Goal: Information Seeking & Learning: Compare options

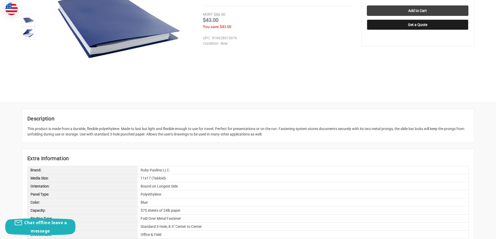
scroll to position [50, 0]
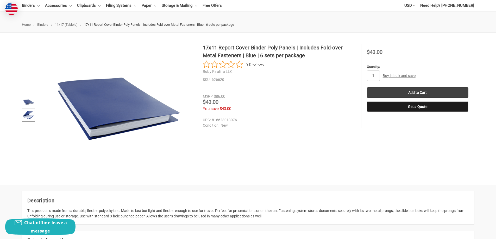
click at [28, 115] on img at bounding box center [28, 115] width 11 height 11
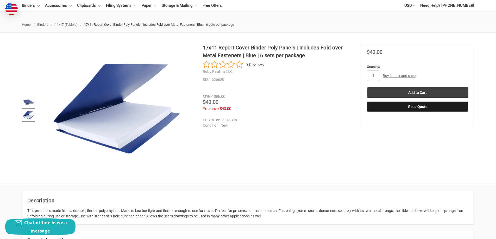
click at [28, 102] on img at bounding box center [28, 102] width 11 height 11
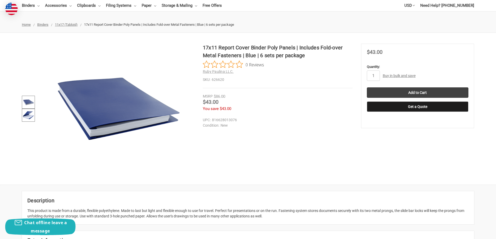
click at [29, 113] on img at bounding box center [28, 115] width 11 height 11
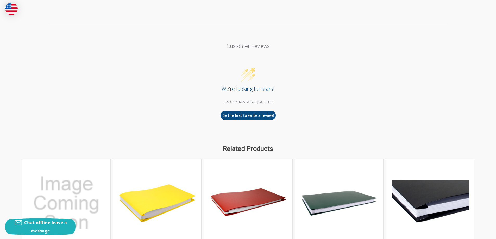
scroll to position [571, 0]
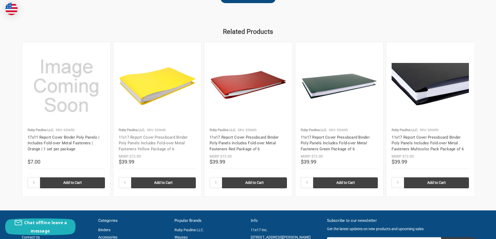
click at [151, 143] on link "11x17 Report Cover Pressboard Binder Poly Panels Includes Fold-over Metal Faste…" at bounding box center [153, 143] width 69 height 16
